Goal: Entertainment & Leisure: Consume media (video, audio)

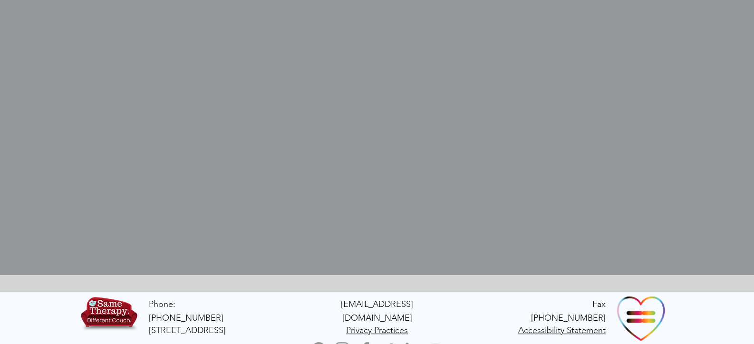
scroll to position [811, 0]
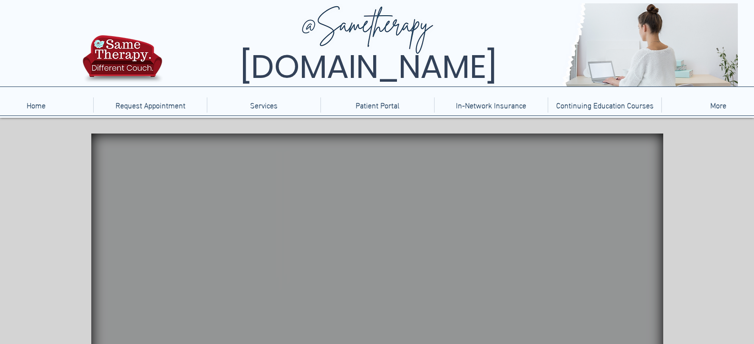
click at [340, 234] on video "main content" at bounding box center [377, 280] width 572 height 293
click at [258, 174] on video "main content" at bounding box center [377, 280] width 572 height 293
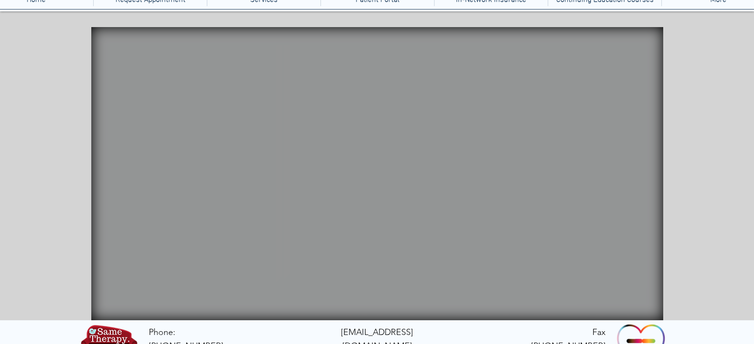
scroll to position [136, 0]
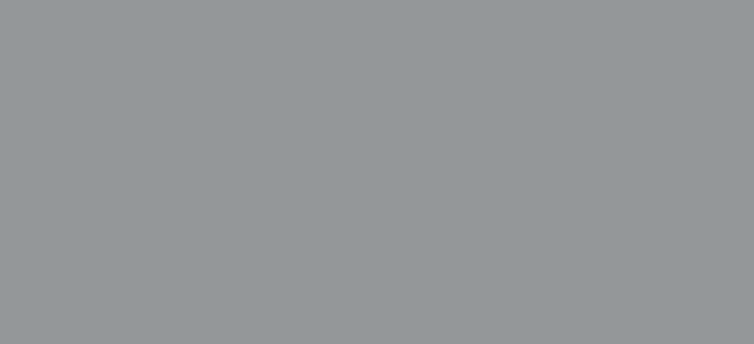
scroll to position [618, 0]
